Goal: Task Accomplishment & Management: Use online tool/utility

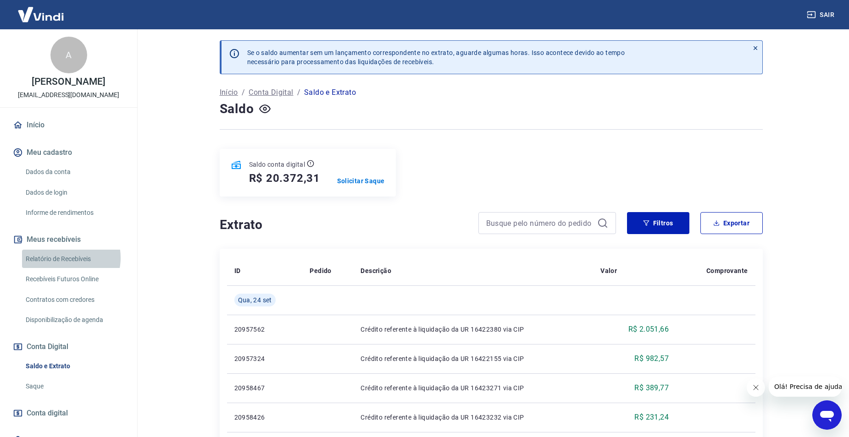
click at [63, 258] on link "Relatório de Recebíveis" at bounding box center [74, 259] width 104 height 19
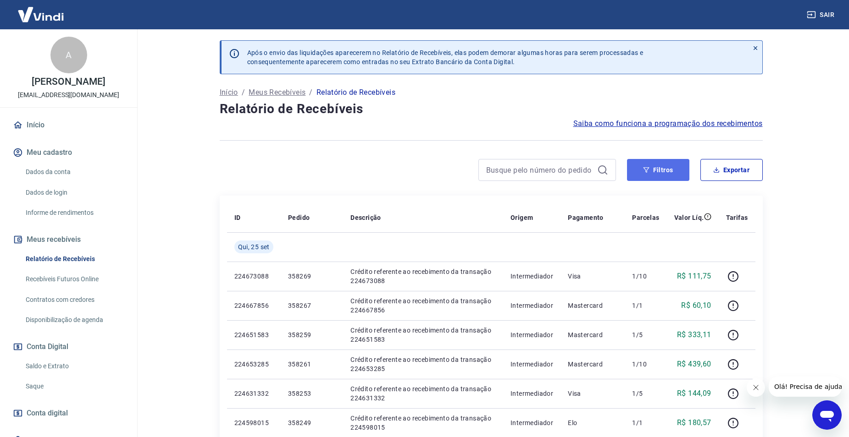
click at [660, 177] on button "Filtros" at bounding box center [658, 170] width 62 height 22
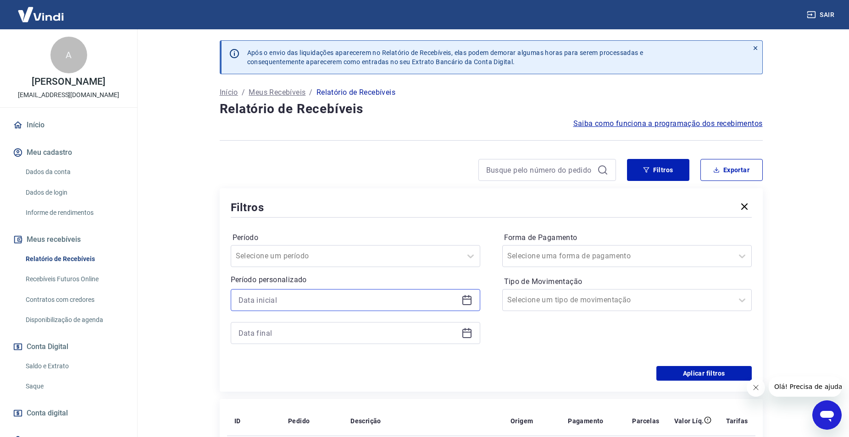
click at [368, 304] on input at bounding box center [347, 300] width 219 height 14
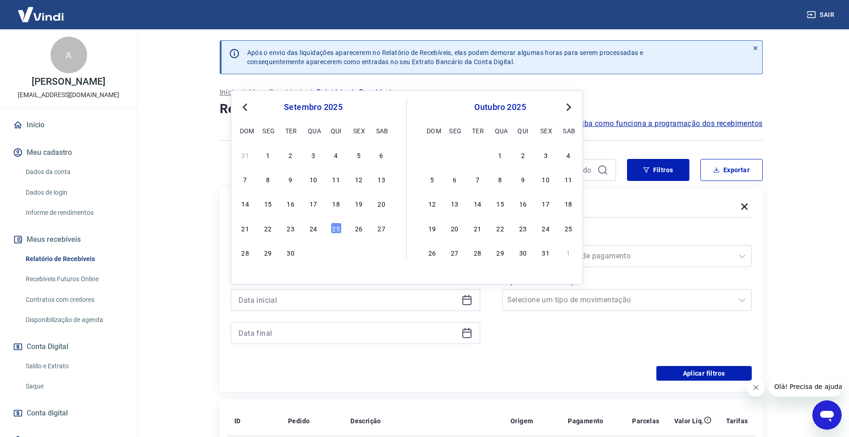
click at [320, 230] on div "21 22 23 24 25 26 27" at bounding box center [312, 227] width 149 height 13
click at [316, 229] on div "24" at bounding box center [313, 228] width 11 height 11
type input "[DATE]"
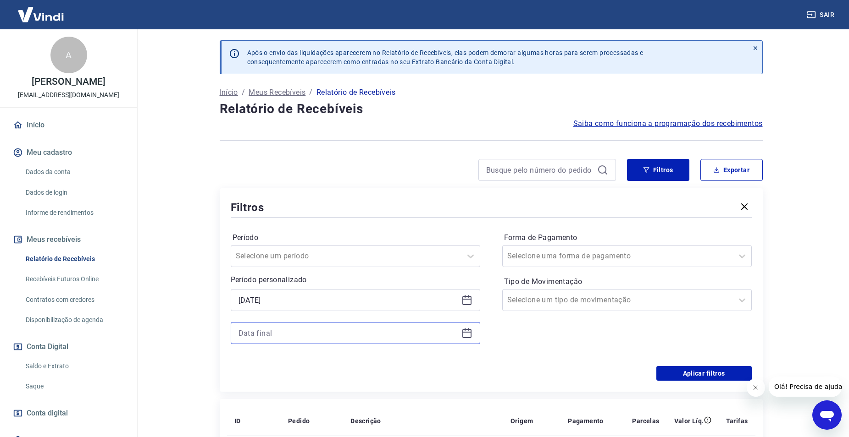
click at [304, 328] on input at bounding box center [347, 334] width 219 height 14
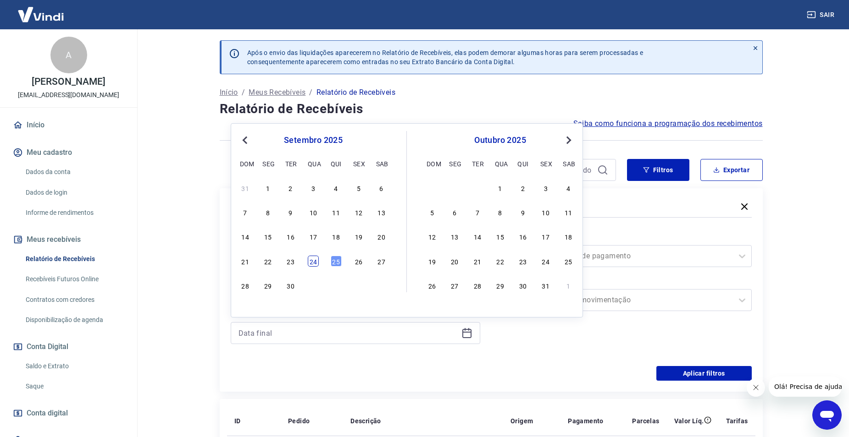
click at [310, 256] on div "24" at bounding box center [313, 261] width 11 height 11
type input "[DATE]"
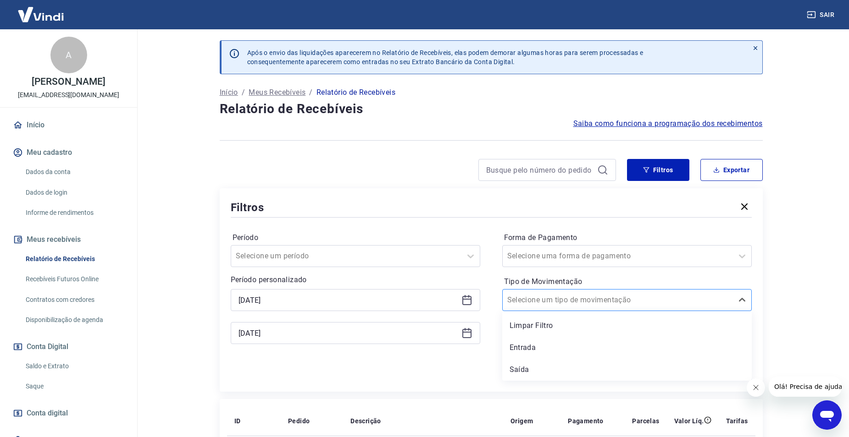
click at [574, 304] on input "Tipo de Movimentação" at bounding box center [553, 300] width 93 height 11
click at [546, 344] on div "Entrada" at bounding box center [626, 348] width 249 height 18
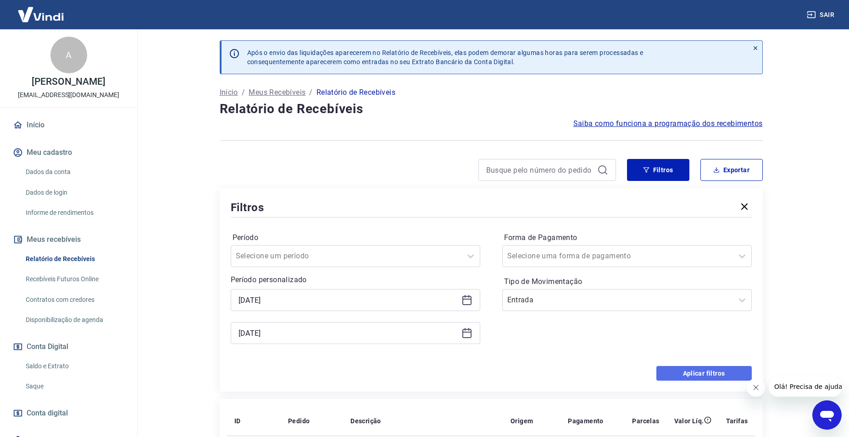
click at [670, 376] on button "Aplicar filtros" at bounding box center [703, 373] width 95 height 15
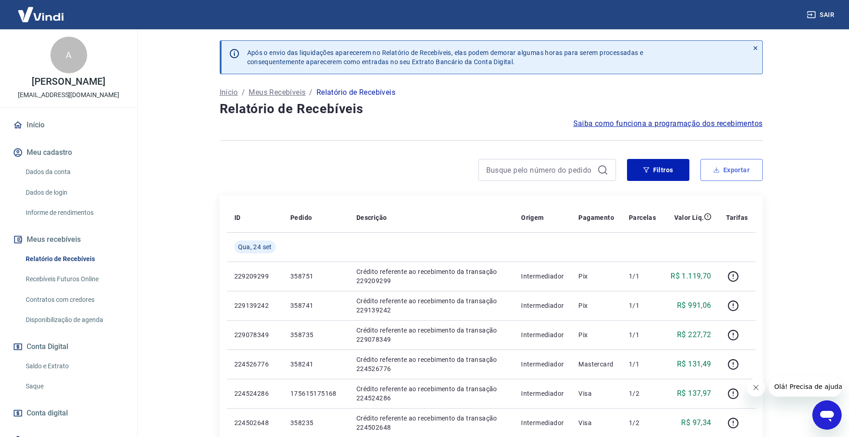
click at [740, 170] on button "Exportar" at bounding box center [731, 170] width 62 height 22
type input "[DATE]"
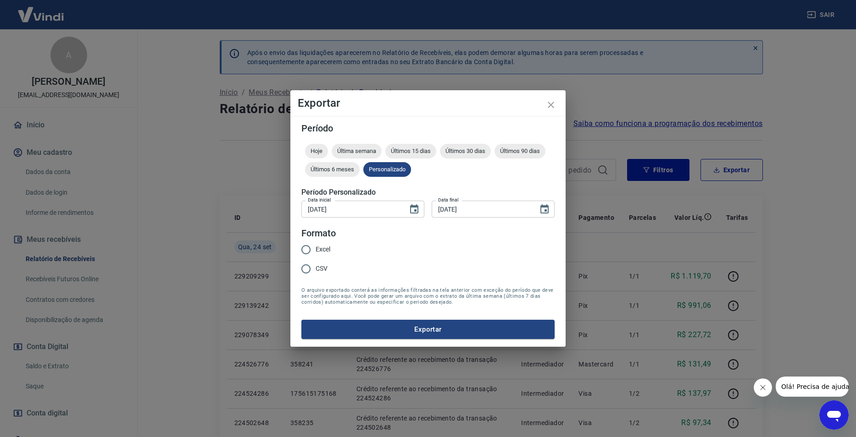
click at [323, 248] on span "Excel" at bounding box center [323, 250] width 15 height 10
click at [316, 248] on input "Excel" at bounding box center [305, 249] width 19 height 19
radio input "true"
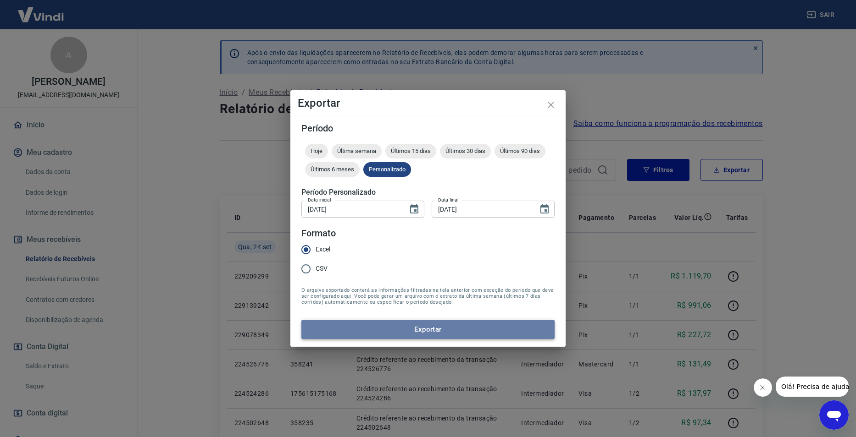
click at [392, 333] on button "Exportar" at bounding box center [427, 329] width 253 height 19
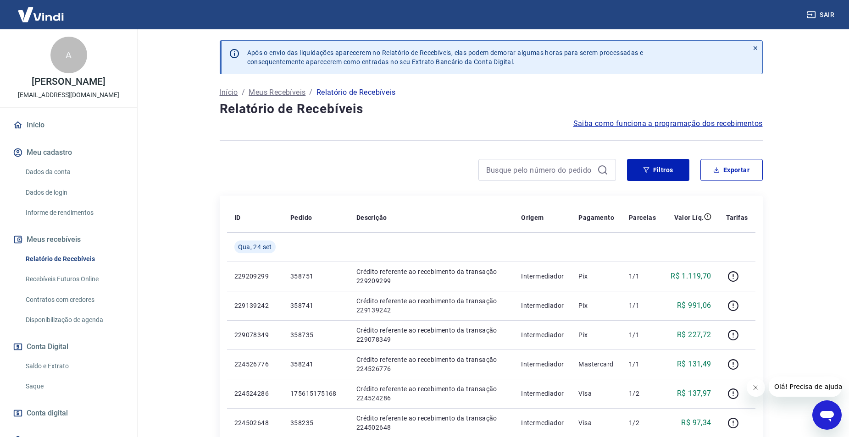
click at [56, 355] on button "Conta Digital" at bounding box center [68, 347] width 115 height 20
click at [54, 362] on link "Saldo e Extrato" at bounding box center [74, 366] width 104 height 19
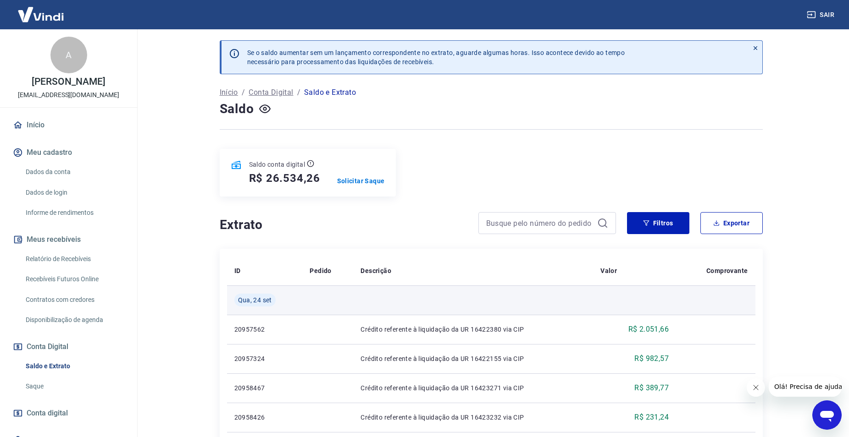
scroll to position [229, 0]
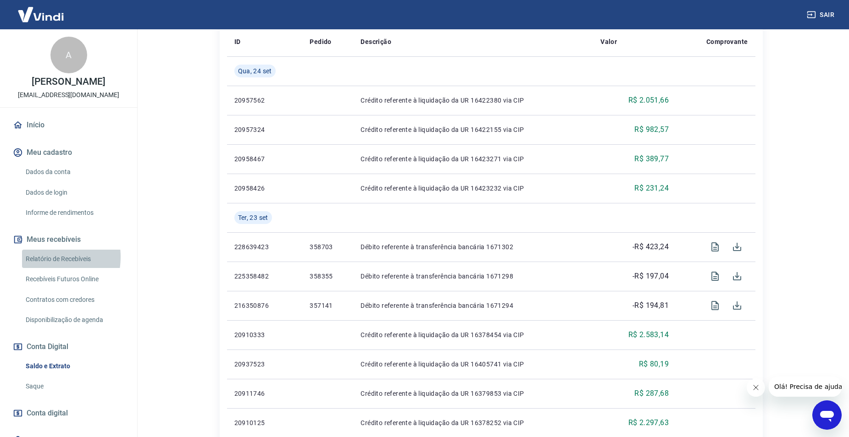
click at [37, 257] on link "Relatório de Recebíveis" at bounding box center [74, 259] width 104 height 19
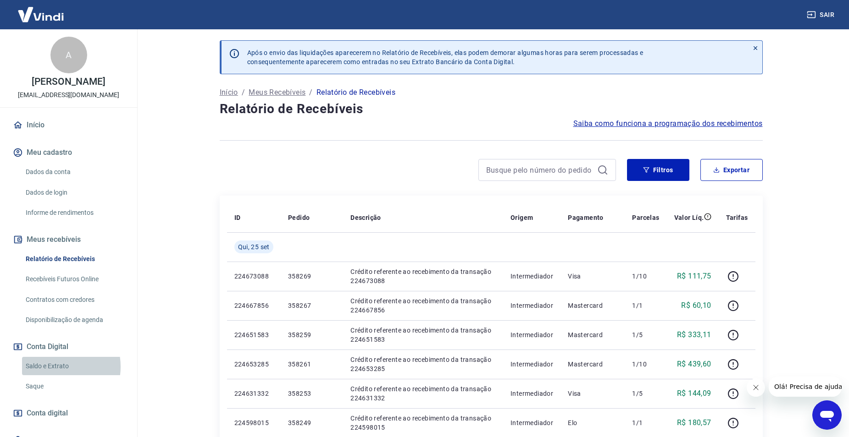
drag, startPoint x: 50, startPoint y: 367, endPoint x: 157, endPoint y: 79, distance: 307.2
click at [50, 367] on link "Saldo e Extrato" at bounding box center [74, 366] width 104 height 19
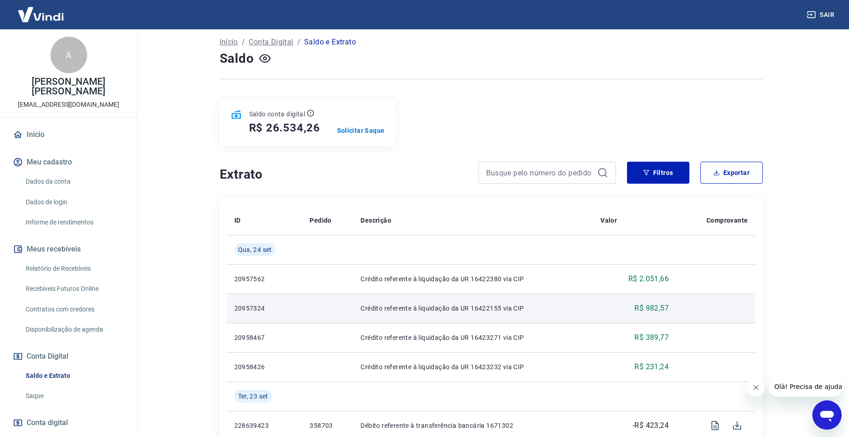
scroll to position [138, 0]
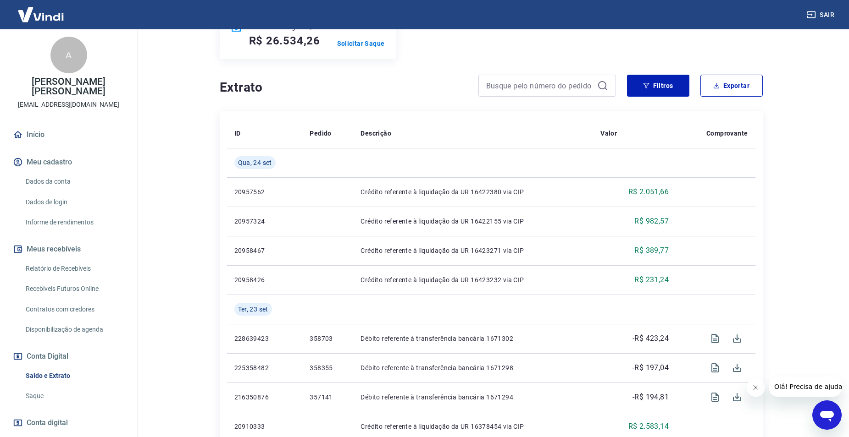
click at [57, 261] on link "Relatório de Recebíveis" at bounding box center [74, 269] width 104 height 19
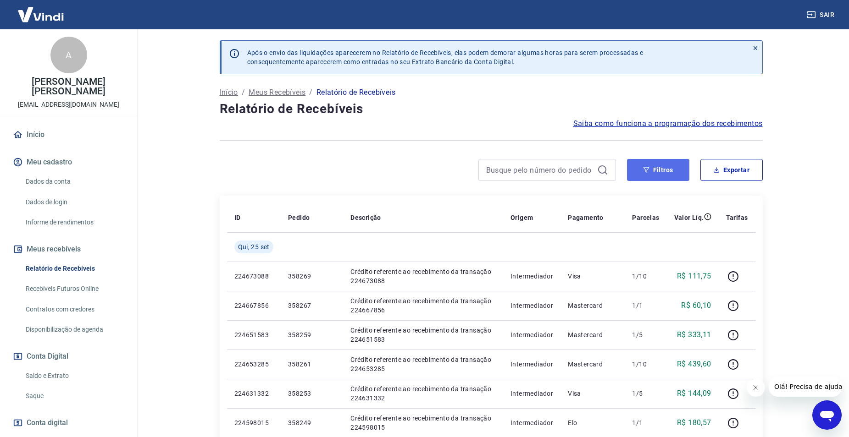
click at [656, 171] on button "Filtros" at bounding box center [658, 170] width 62 height 22
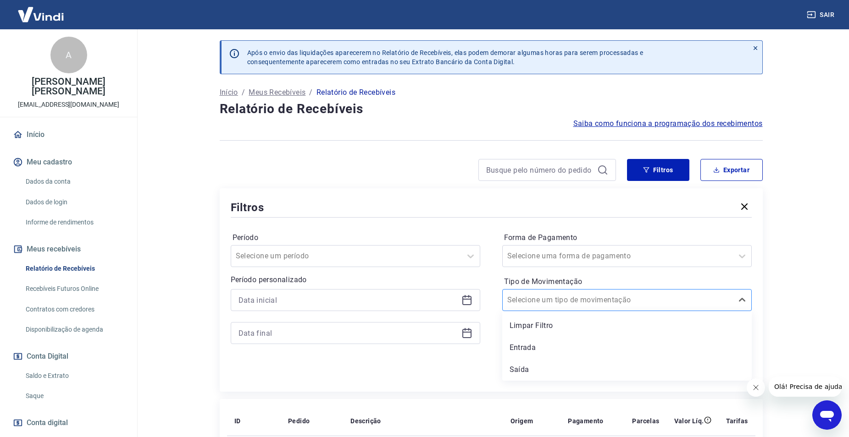
click at [523, 307] on div "Selecione um tipo de movimentação" at bounding box center [618, 300] width 230 height 17
click at [524, 255] on input "Forma de Pagamento" at bounding box center [553, 256] width 93 height 11
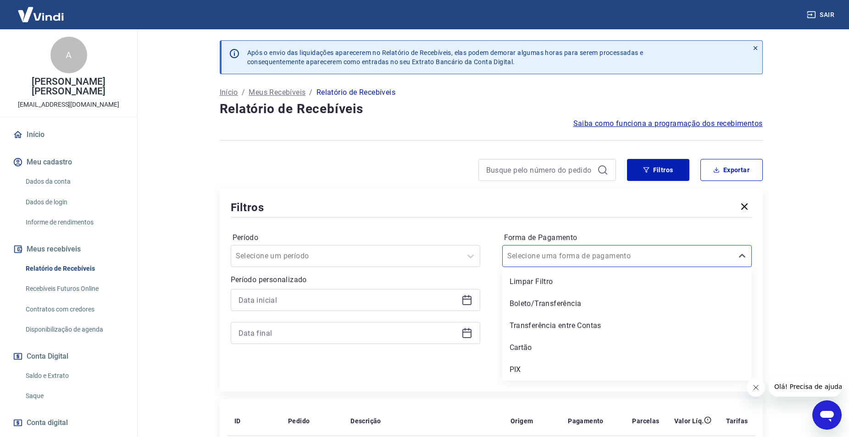
click at [528, 359] on div "Limpar Filtro Boleto/Transferência Transferência entre Contas Cartão PIX" at bounding box center [626, 324] width 249 height 114
click at [531, 361] on div "PIX" at bounding box center [626, 370] width 249 height 18
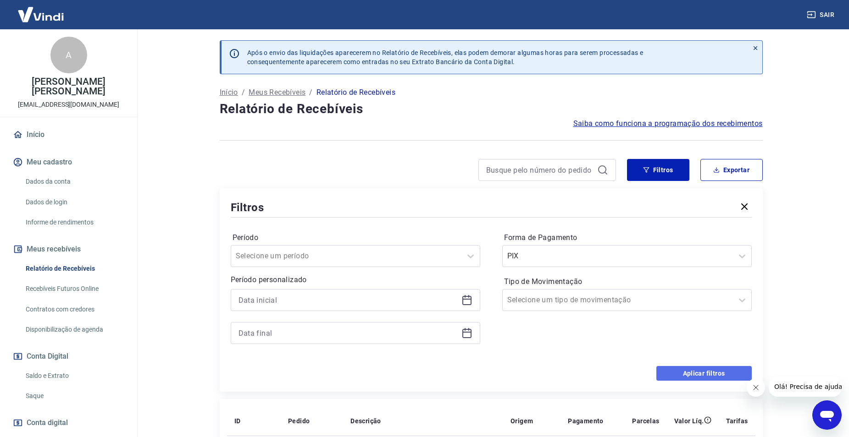
click at [673, 374] on button "Aplicar filtros" at bounding box center [703, 373] width 95 height 15
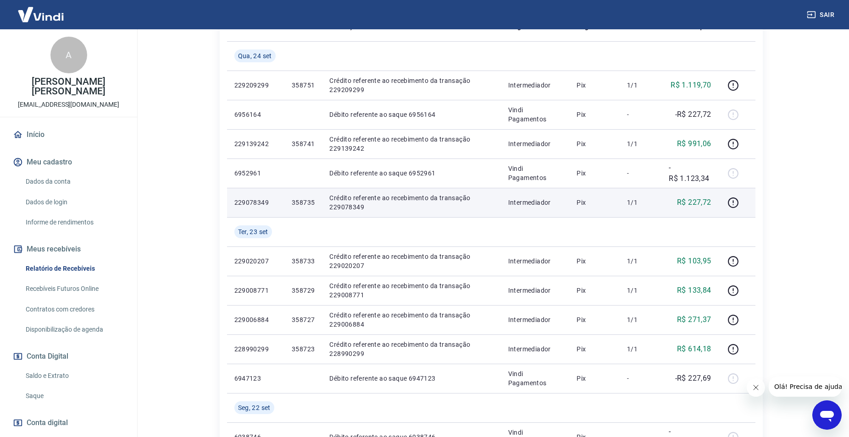
scroll to position [92, 0]
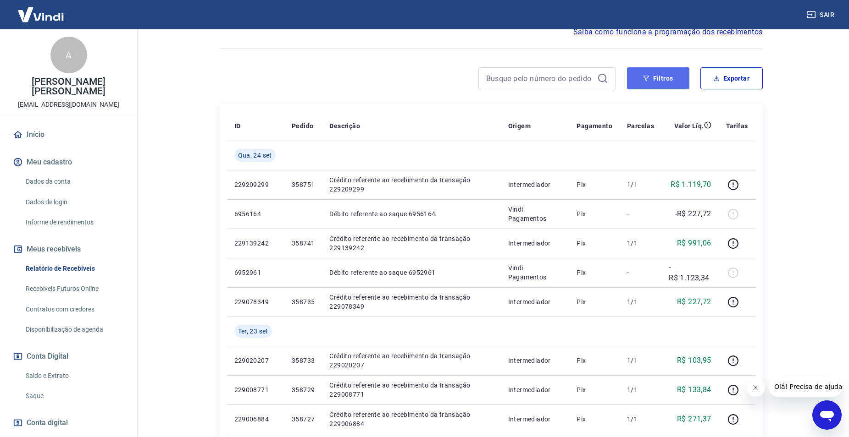
click at [668, 84] on button "Filtros" at bounding box center [658, 78] width 62 height 22
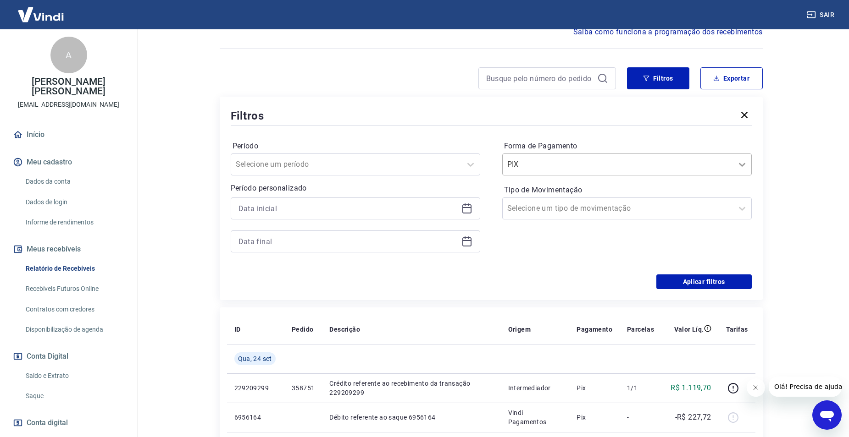
click at [750, 161] on div at bounding box center [742, 164] width 18 height 18
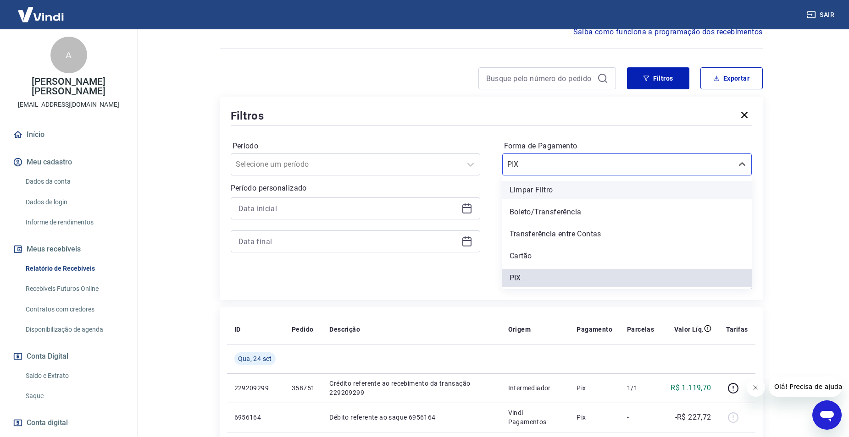
click at [630, 190] on div "Limpar Filtro" at bounding box center [626, 190] width 249 height 18
